Goal: Task Accomplishment & Management: Manage account settings

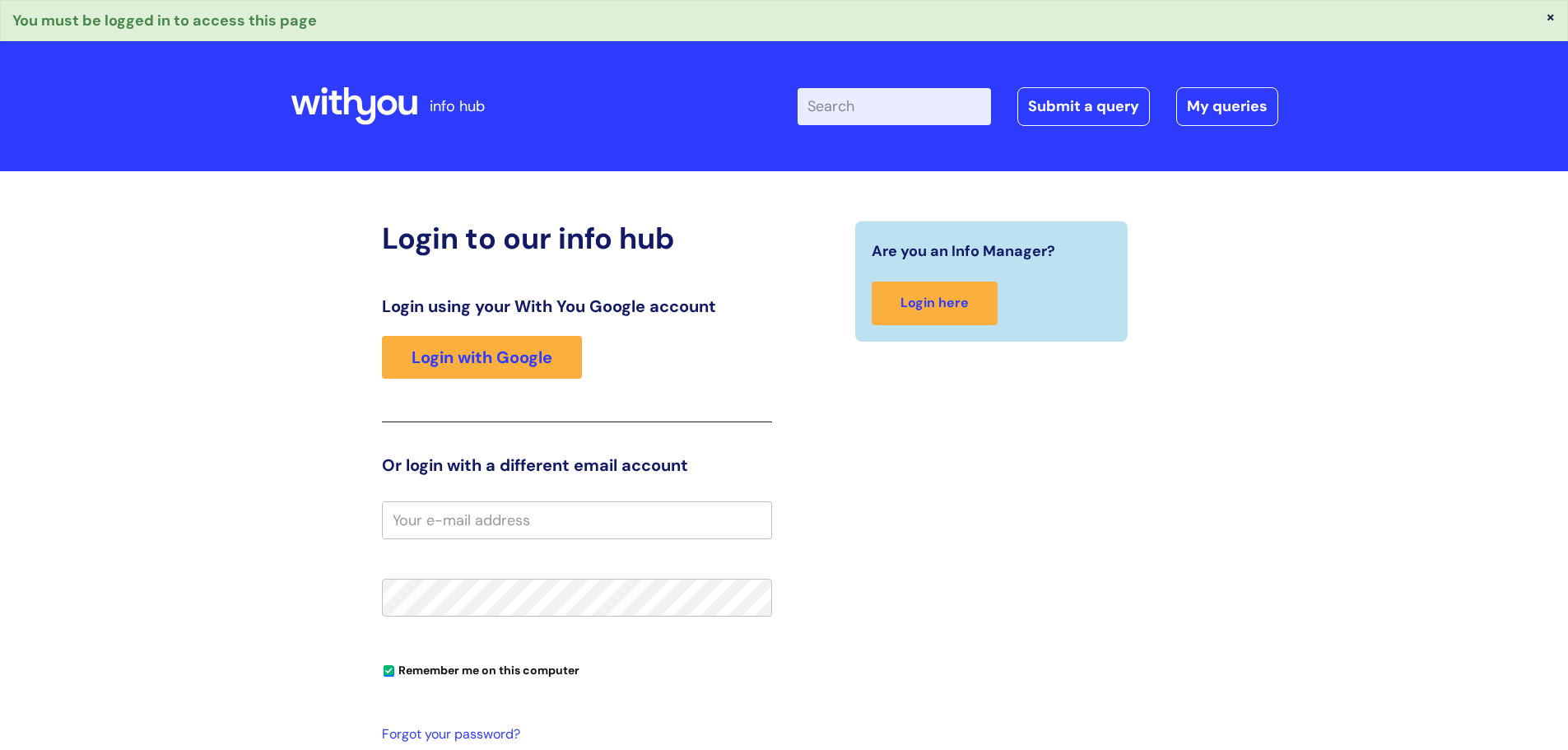
drag, startPoint x: 239, startPoint y: 2, endPoint x: 343, endPoint y: 342, distance: 355.6
click at [151, 338] on div "Login to our info hub Login using your With You Google account Login with Googl…" at bounding box center [784, 563] width 1568 height 784
click at [427, 343] on link "Login with Google" at bounding box center [481, 357] width 200 height 43
